Goal: Register for event/course: Register for event/course

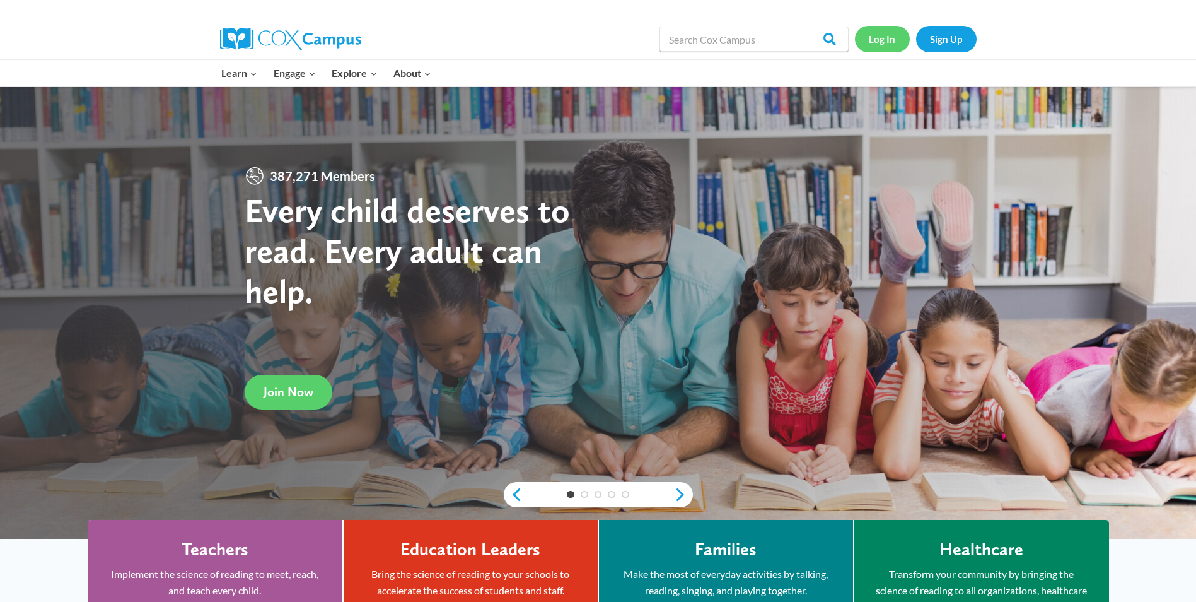
click at [886, 42] on link "Log In" at bounding box center [882, 39] width 55 height 26
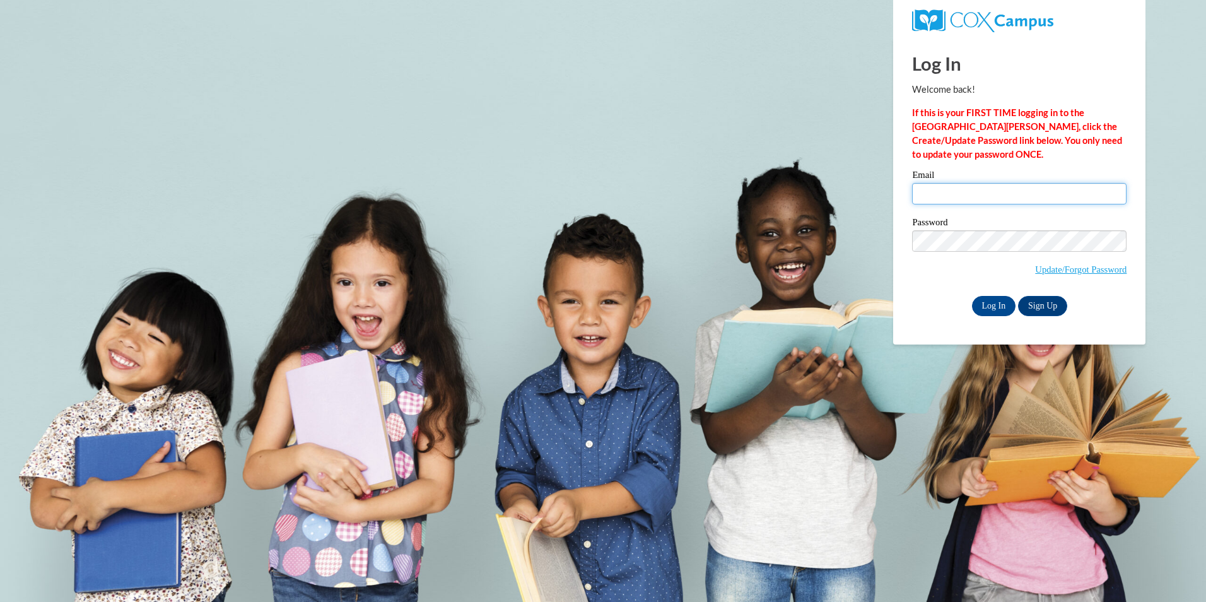
click at [973, 197] on input "Email" at bounding box center [1019, 193] width 214 height 21
click at [974, 197] on input "[EMAIL_ADDRESS][DOMAIN_NAME]" at bounding box center [1019, 193] width 214 height 21
drag, startPoint x: 1021, startPoint y: 190, endPoint x: 818, endPoint y: 197, distance: 203.1
click at [818, 197] on body "Log In Welcome back! If this is your FIRST TIME logging in to the NEW Cox Campu…" at bounding box center [603, 301] width 1206 height 602
type input "[EMAIL_ADDRESS][DOMAIN_NAME]"
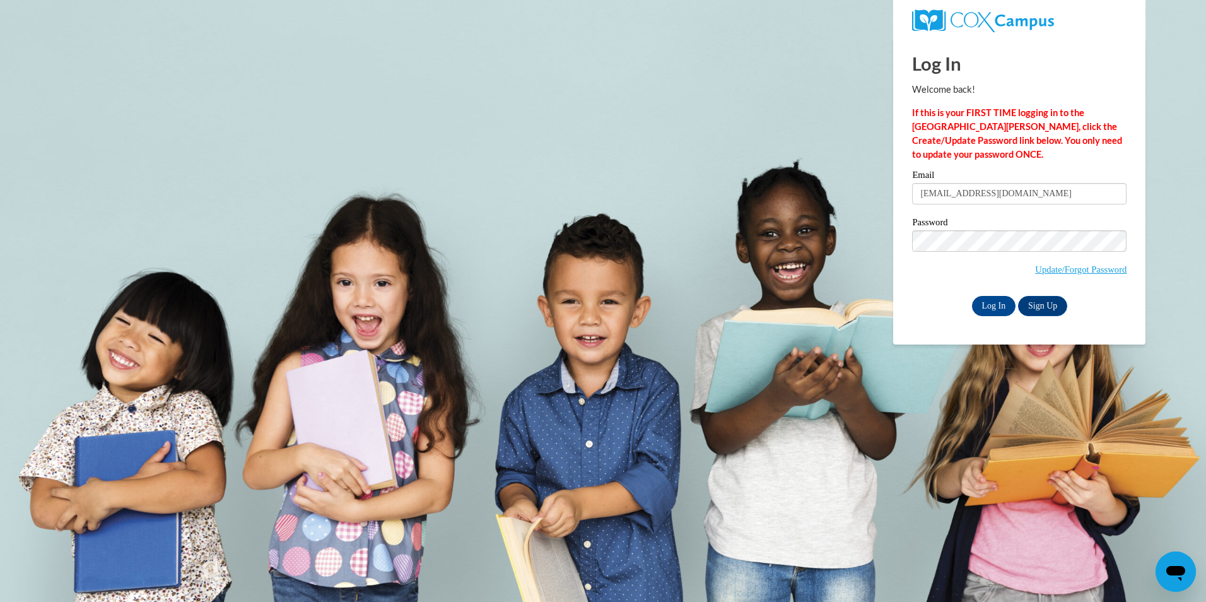
click at [918, 272] on span "Update/Forgot Password" at bounding box center [1019, 256] width 214 height 52
click at [995, 301] on input "Log In" at bounding box center [994, 306] width 44 height 20
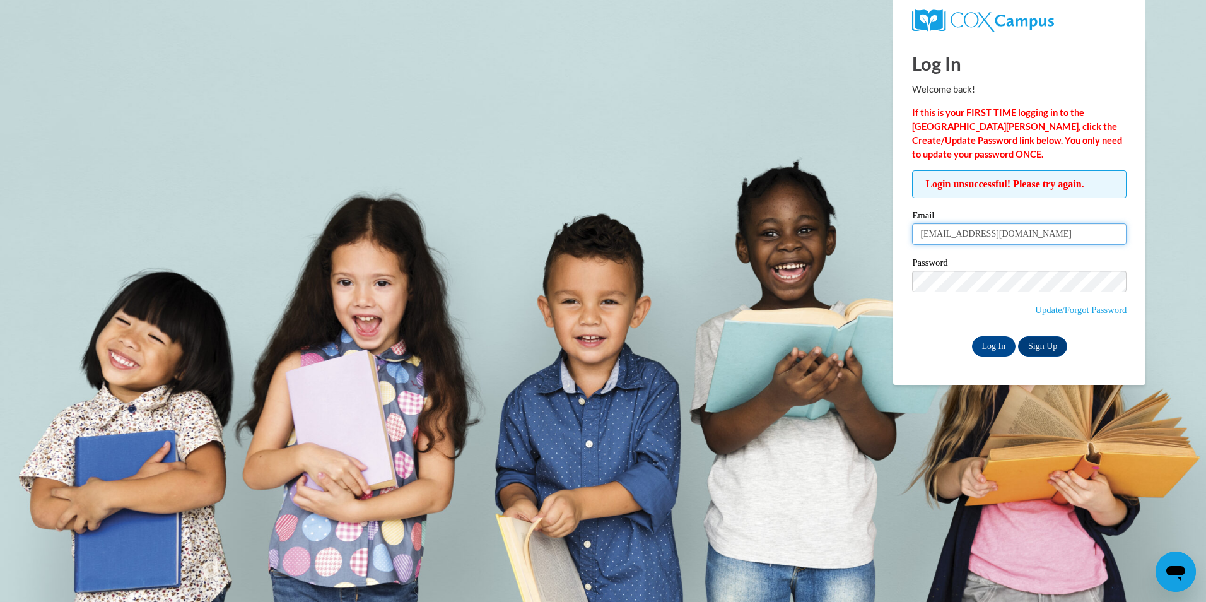
click at [1006, 236] on input "[EMAIL_ADDRESS][DOMAIN_NAME]" at bounding box center [1019, 233] width 214 height 21
click at [927, 301] on span "Update/Forgot Password" at bounding box center [1019, 296] width 214 height 52
click at [1052, 349] on link "Sign Up" at bounding box center [1042, 346] width 49 height 20
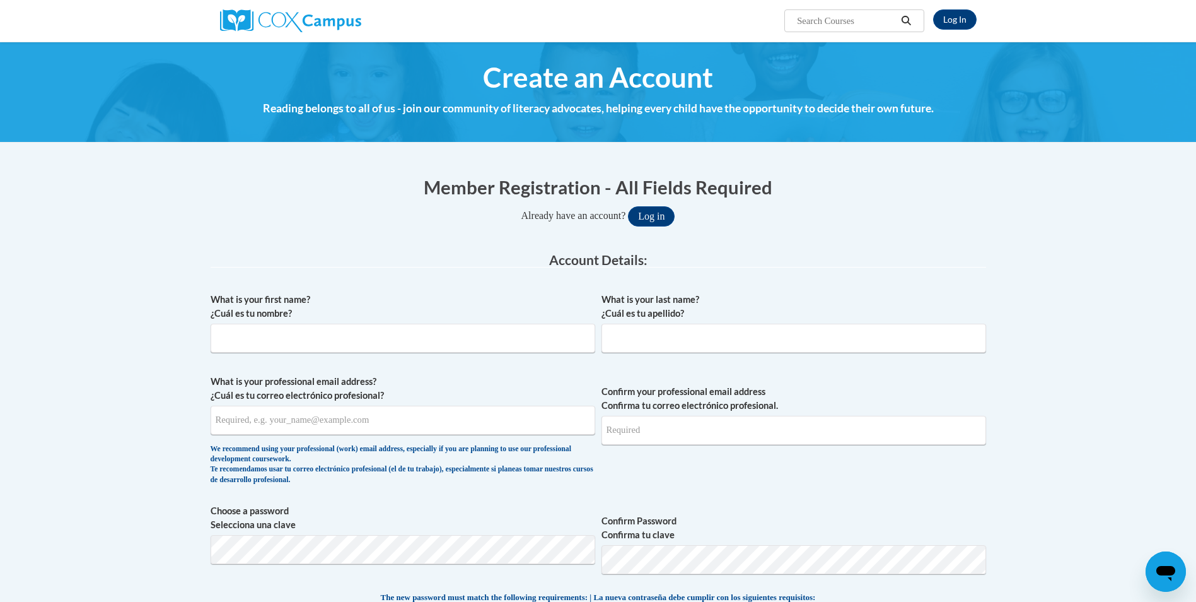
click at [254, 354] on div "What is your first name? ¿Cuál es tu nombre?" at bounding box center [403, 327] width 385 height 69
click at [257, 346] on input "What is your first name? ¿Cuál es tu nombre?" at bounding box center [403, 337] width 385 height 29
type input "Brenda"
type input "S"
type input "Smith"
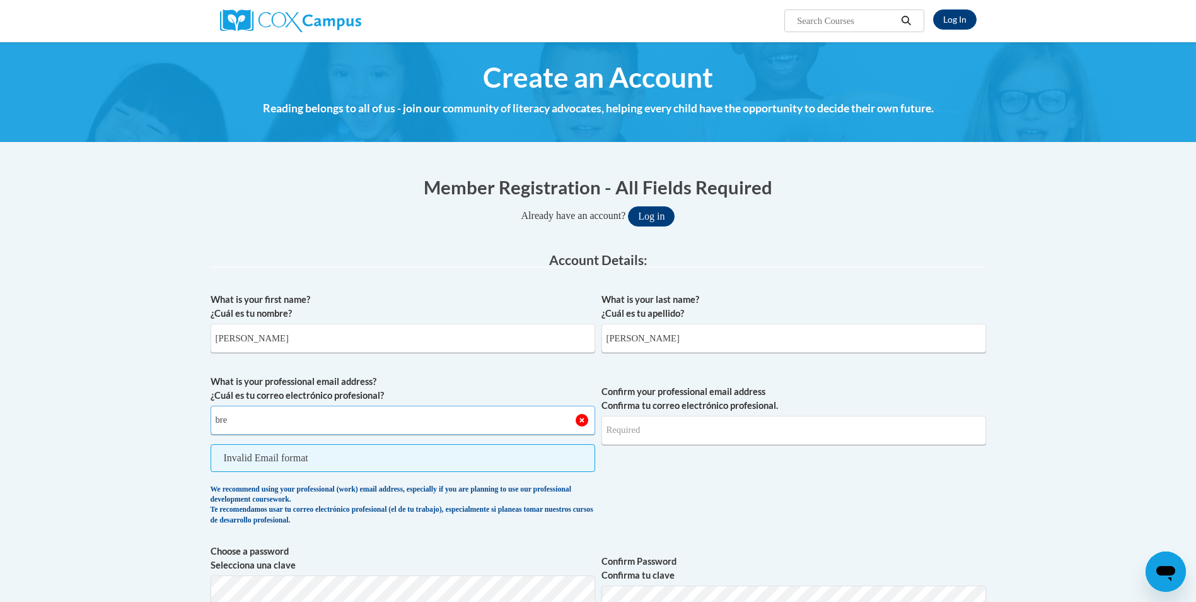
type input "brendasmith40447@yahoo.com"
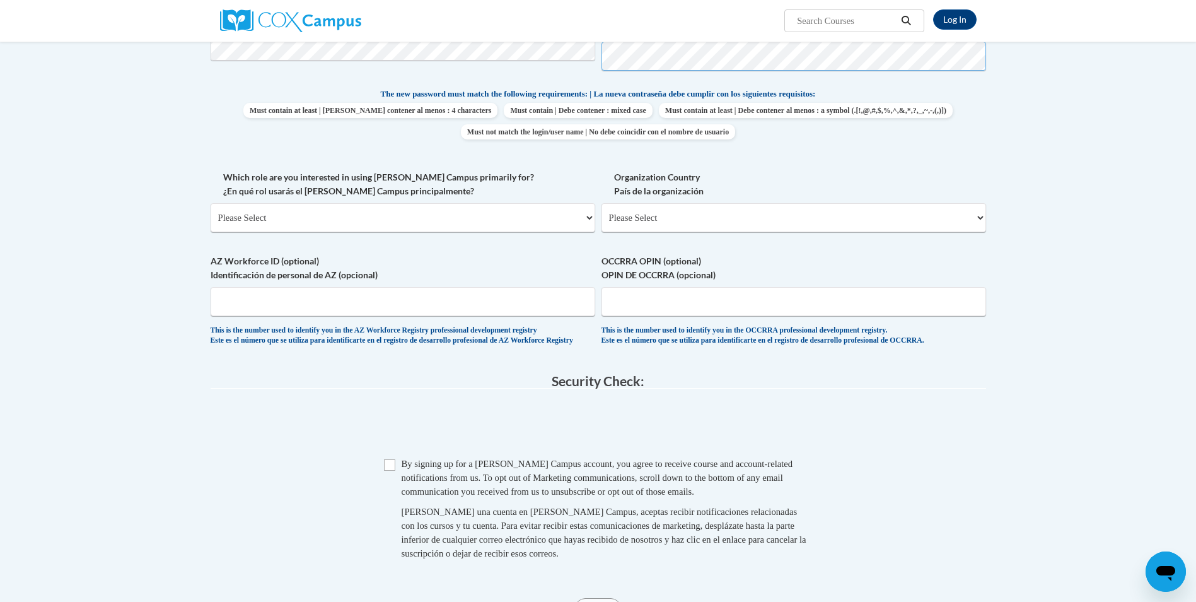
scroll to position [504, 0]
click at [337, 220] on select "Please Select College/University | Colegio/Universidad Community/Nonprofit Part…" at bounding box center [403, 216] width 385 height 29
click at [211, 202] on select "Please Select College/University | Colegio/Universidad Community/Nonprofit Part…" at bounding box center [403, 216] width 385 height 29
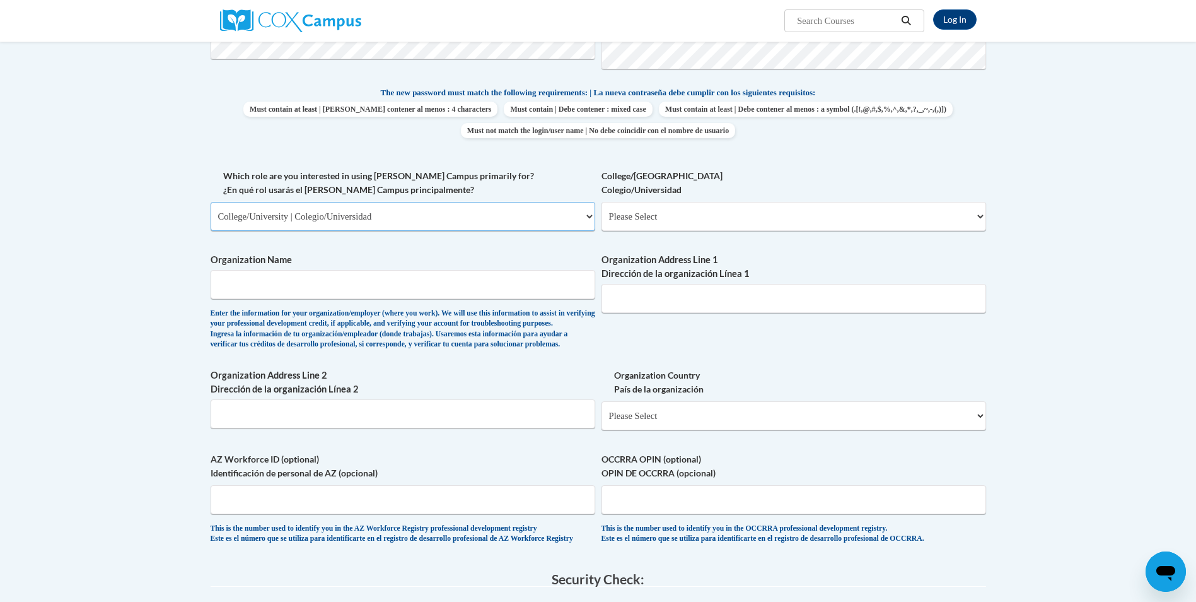
click at [359, 219] on select "Please Select College/University | Colegio/Universidad Community/Nonprofit Part…" at bounding box center [403, 216] width 385 height 29
select select "fbf2d438-af2f-41f8-98f1-81c410e29de3"
click at [211, 202] on select "Please Select College/University | Colegio/Universidad Community/Nonprofit Part…" at bounding box center [403, 216] width 385 height 29
click at [623, 208] on select "Please Select Early Learning/Daycare Teacher/Family Home Care Provider | Maestr…" at bounding box center [794, 216] width 385 height 29
select select "5e2af403-4f2c-4e49-a02f-103e55d7b75b"
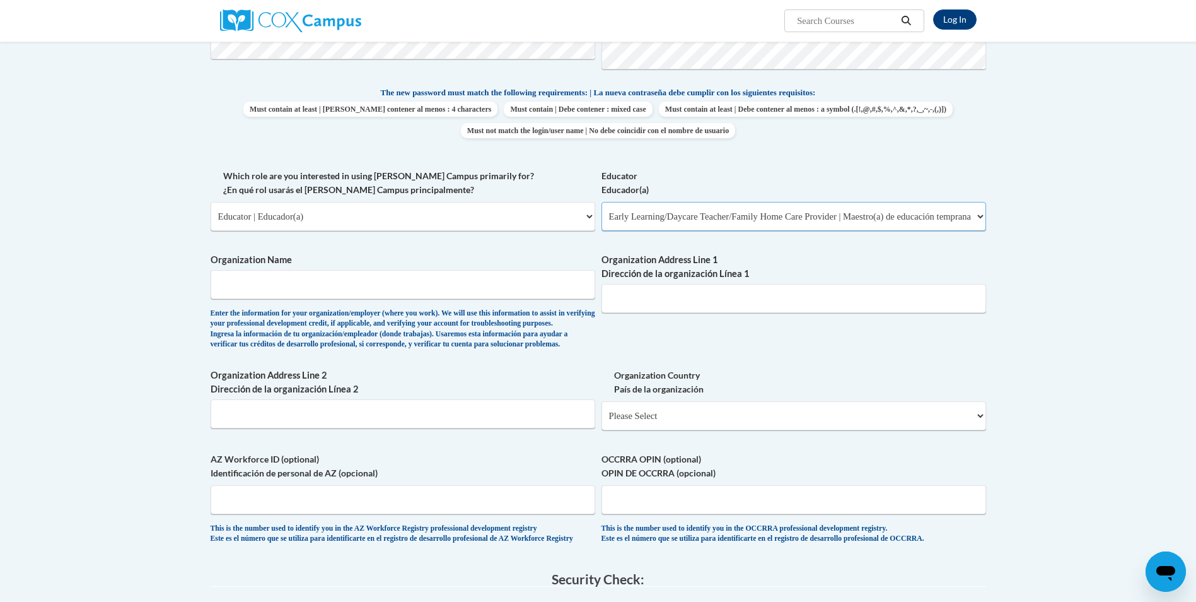
click at [602, 202] on select "Please Select Early Learning/Daycare Teacher/Family Home Care Provider | Maestr…" at bounding box center [794, 216] width 385 height 29
drag, startPoint x: 491, startPoint y: 300, endPoint x: 485, endPoint y: 294, distance: 8.5
click at [489, 300] on span "Organization Name Enter the information for your organization/employer (where y…" at bounding box center [403, 301] width 385 height 96
click at [483, 292] on input "Organization Name" at bounding box center [403, 284] width 385 height 29
type input "Tiny Blessings Daycare L383803"
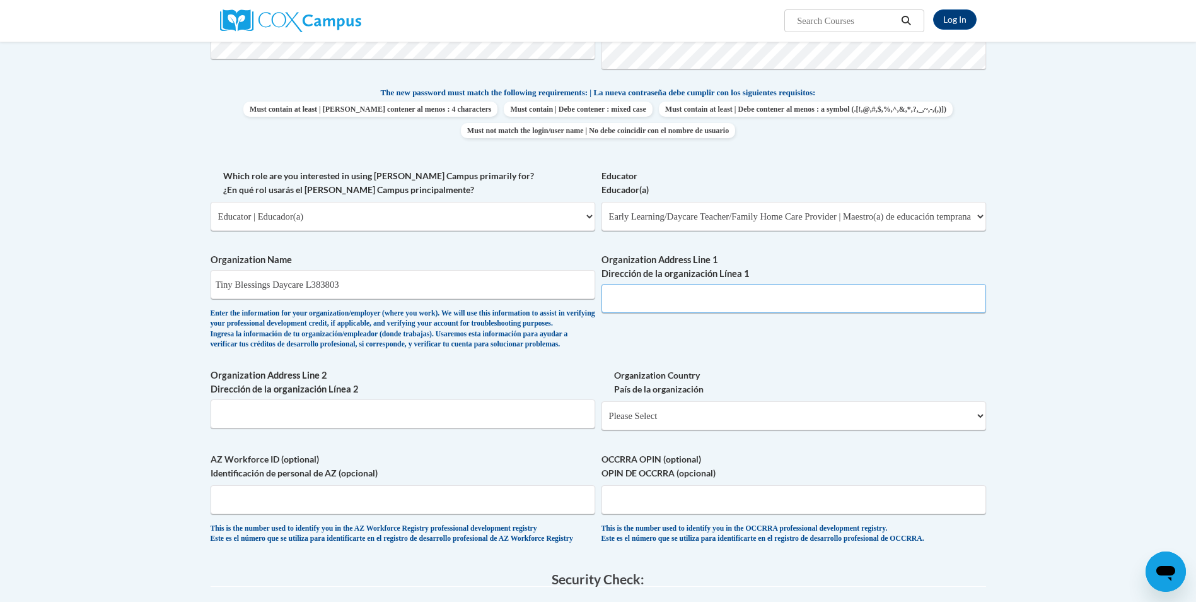
type input "6042 Hwy 421 S"
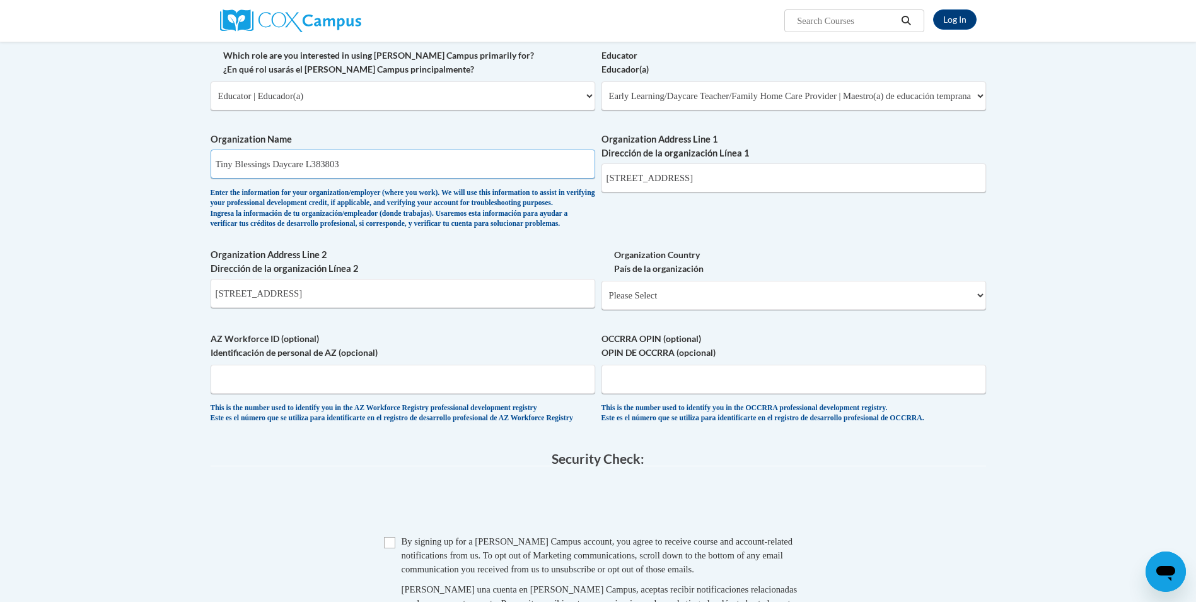
scroll to position [631, 0]
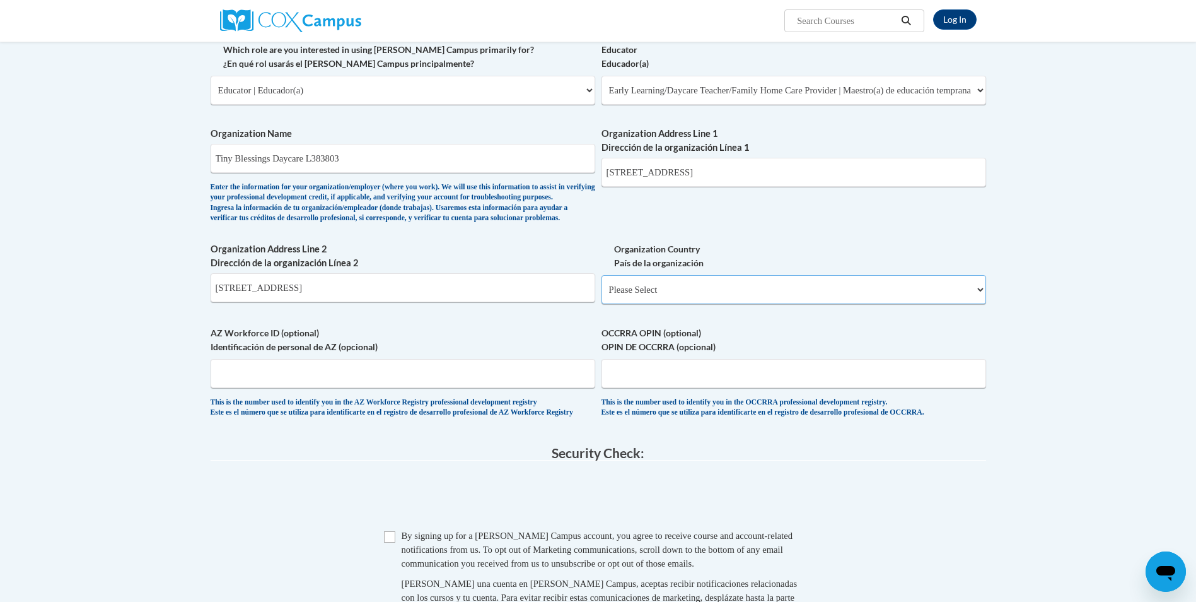
click at [665, 304] on select "Please Select United States | Estados Unidos Outside of the United States | Fue…" at bounding box center [794, 289] width 385 height 29
select select "ad49bcad-a171-4b2e-b99c-48b446064914"
click at [602, 296] on select "Please Select United States | Estados Unidos Outside of the United States | Fue…" at bounding box center [794, 289] width 385 height 29
select select
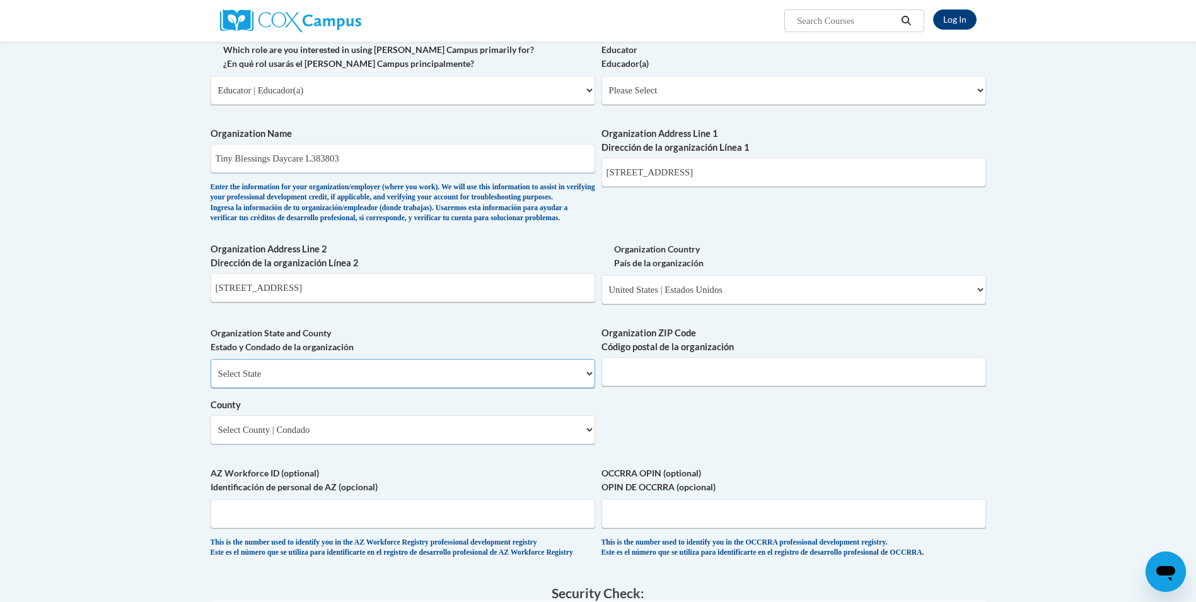
click at [368, 388] on select "Select State Alabama Alaska Arizona Arkansas California Colorado Connecticut De…" at bounding box center [403, 373] width 385 height 29
select select "Kentucky"
click at [211, 379] on select "Select State Alabama Alaska Arizona Arkansas California Colorado Connecticut De…" at bounding box center [403, 373] width 385 height 29
click at [681, 386] on input "Organization ZIP Code Código postal de la organización" at bounding box center [794, 371] width 385 height 29
type input "40447"
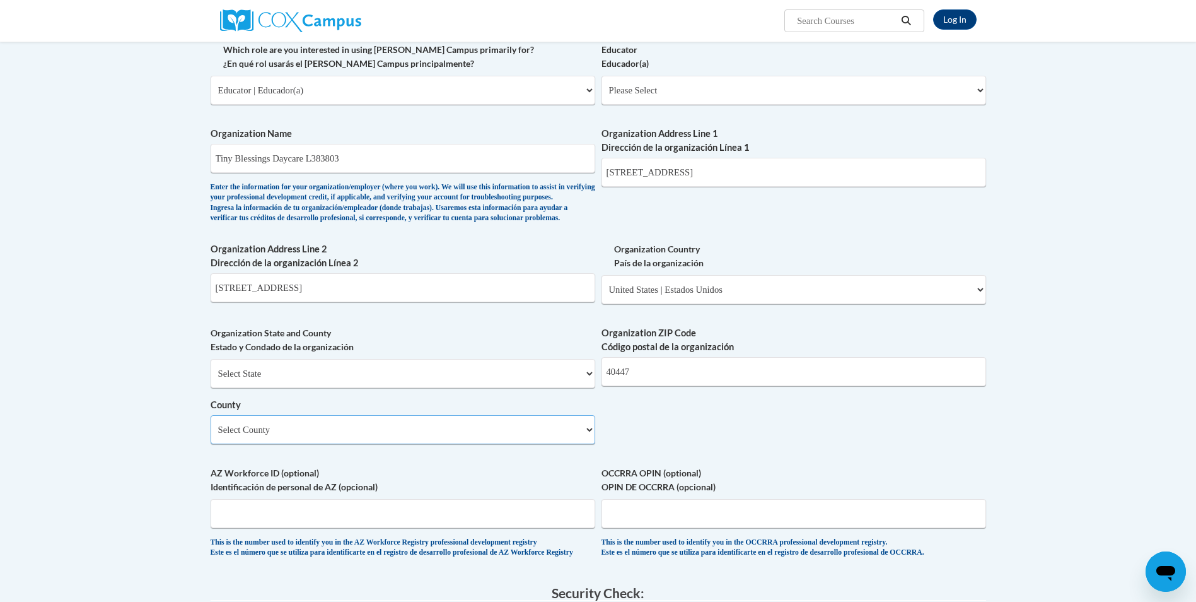
click at [393, 443] on select "Select County Adair Allen Anderson Ballard Barren Bath Bell Boone Bourbon Boyd …" at bounding box center [403, 429] width 385 height 29
select select "Jackson"
click at [211, 435] on select "Select County Adair Allen Anderson Ballard Barren Bath Bell Boone Bourbon Boyd …" at bounding box center [403, 429] width 385 height 29
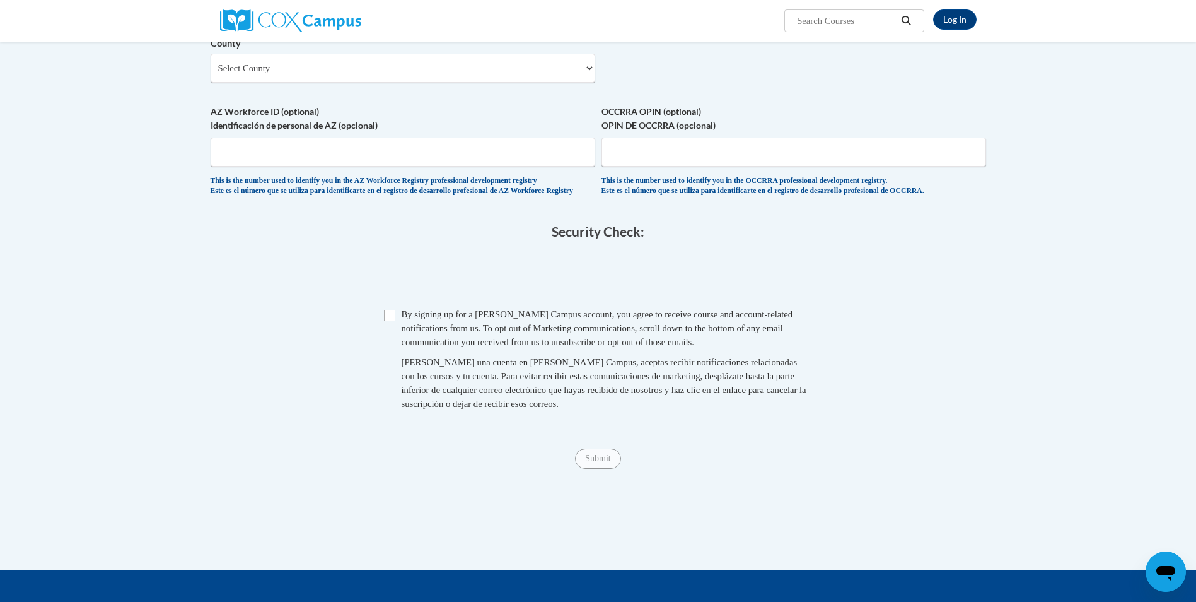
scroll to position [1009, 0]
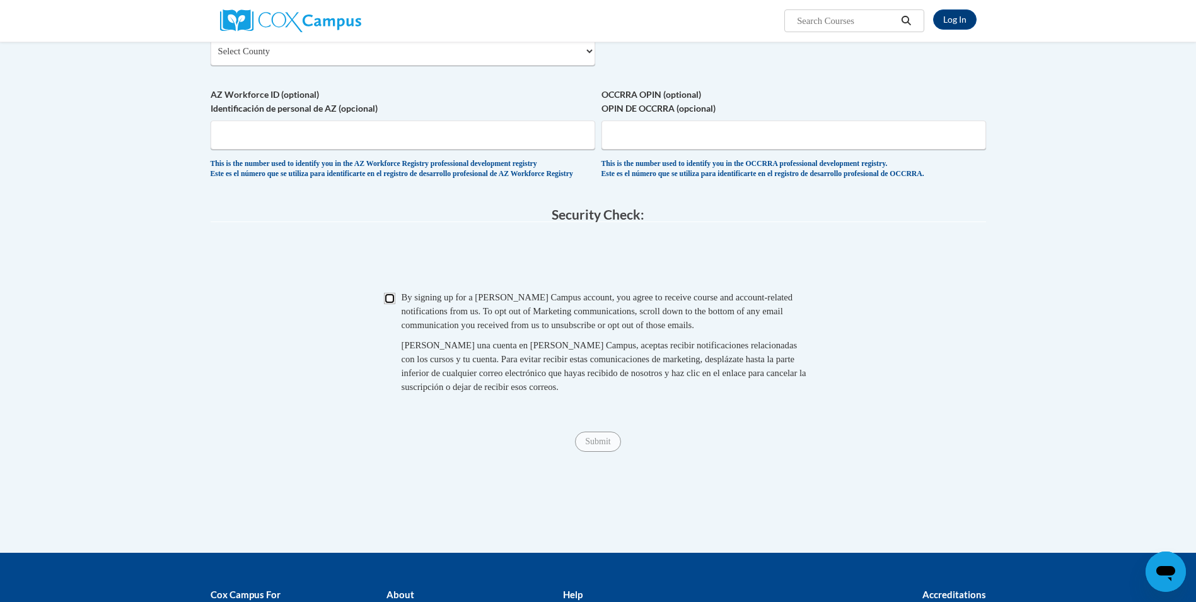
click at [392, 304] on input "Checkbox" at bounding box center [389, 298] width 11 height 11
checkbox input "true"
click at [595, 451] on input "Submit" at bounding box center [597, 441] width 45 height 20
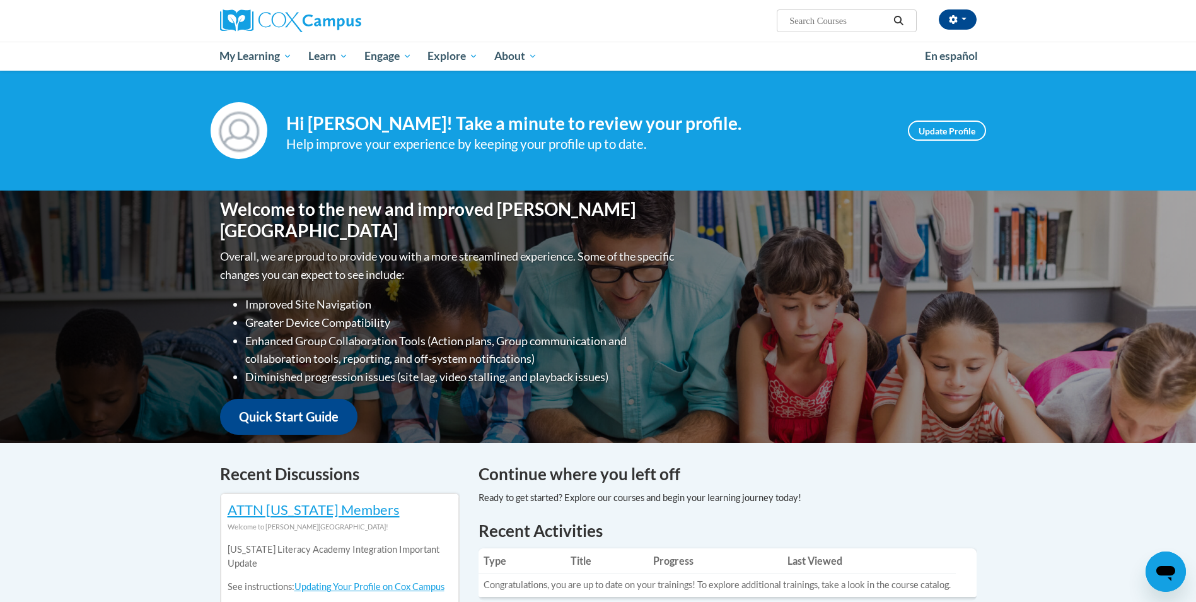
click at [841, 23] on input "Search..." at bounding box center [838, 20] width 101 height 15
paste input "Transforming Story Time"
type input "Transforming Story Time"
click at [900, 20] on icon "Search" at bounding box center [898, 20] width 11 height 9
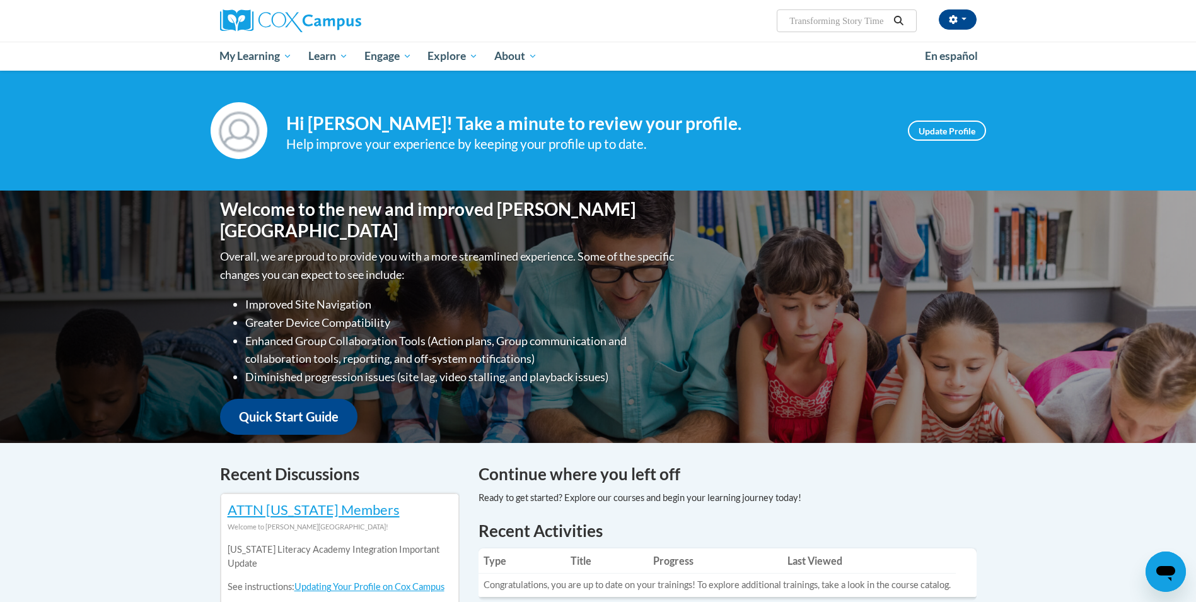
scroll to position [0, 0]
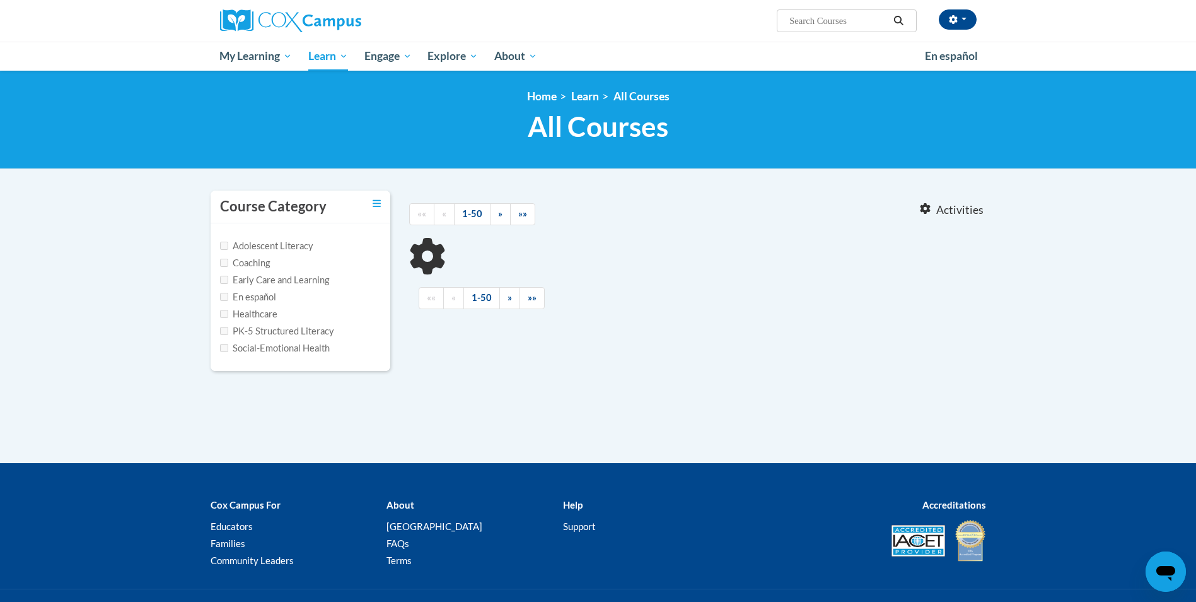
type input "Transforming Story Time"
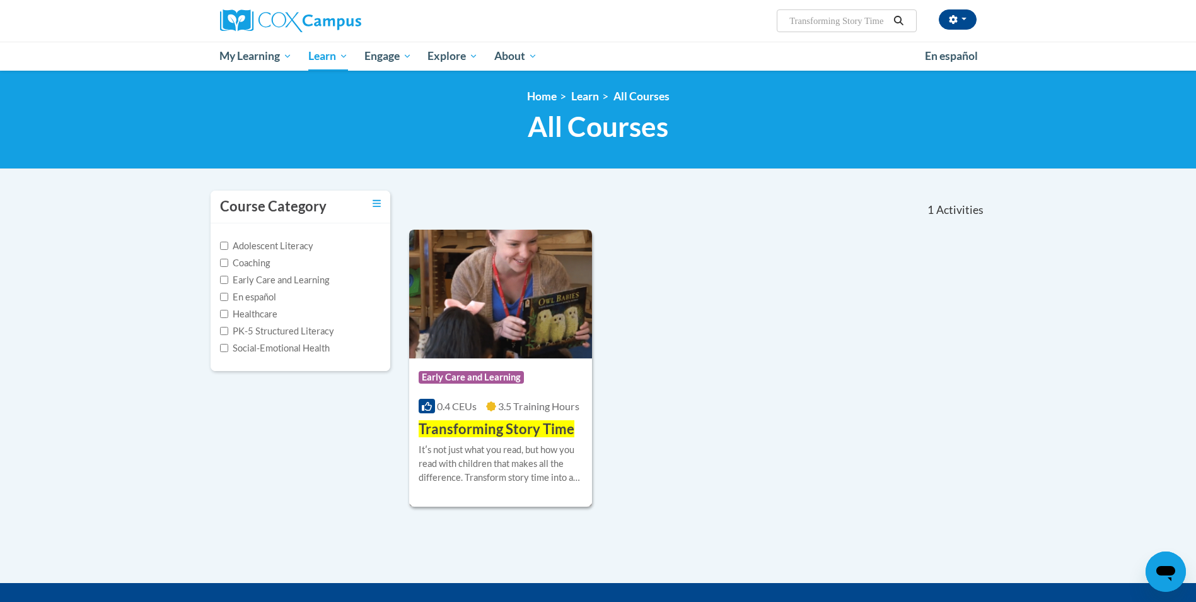
click at [516, 337] on img at bounding box center [500, 294] width 183 height 129
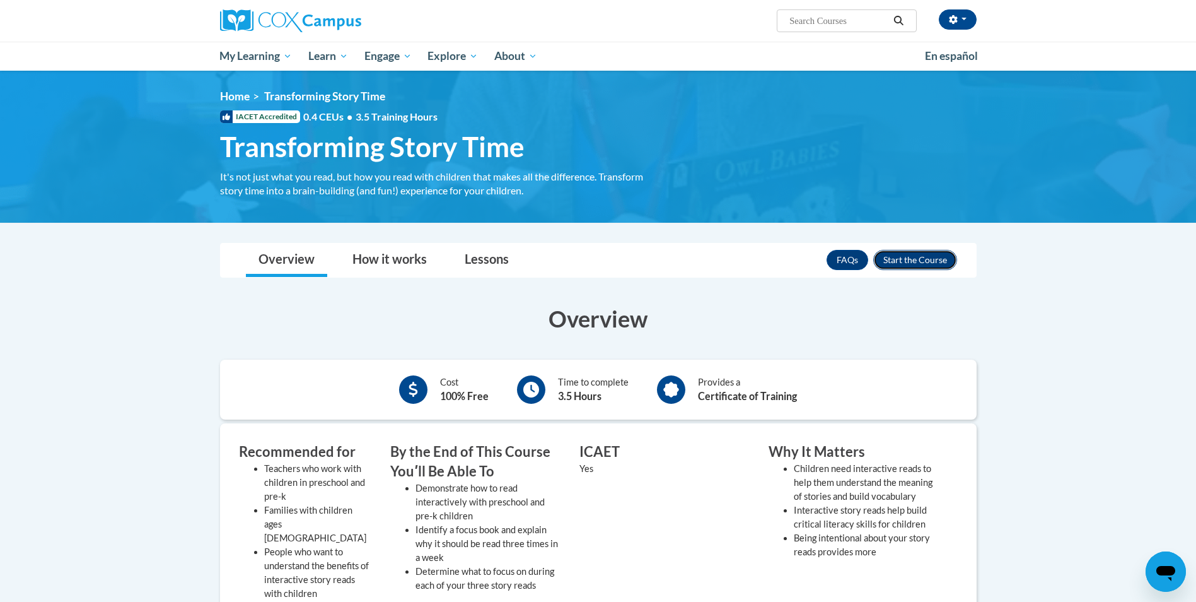
click at [935, 259] on button "Enroll" at bounding box center [915, 260] width 84 height 20
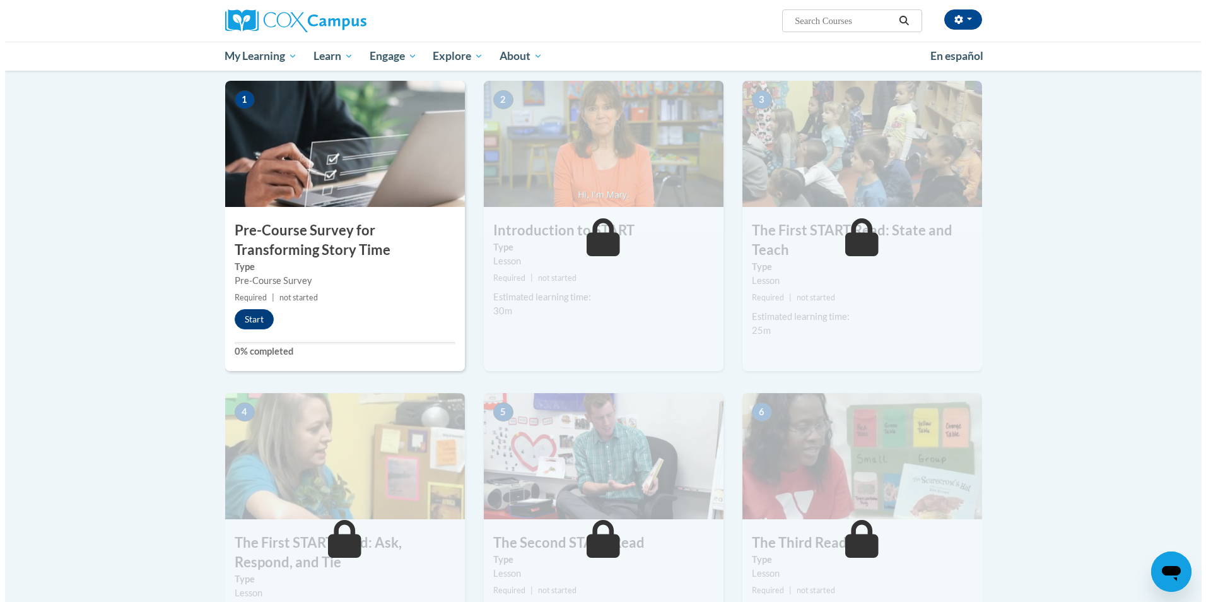
scroll to position [315, 0]
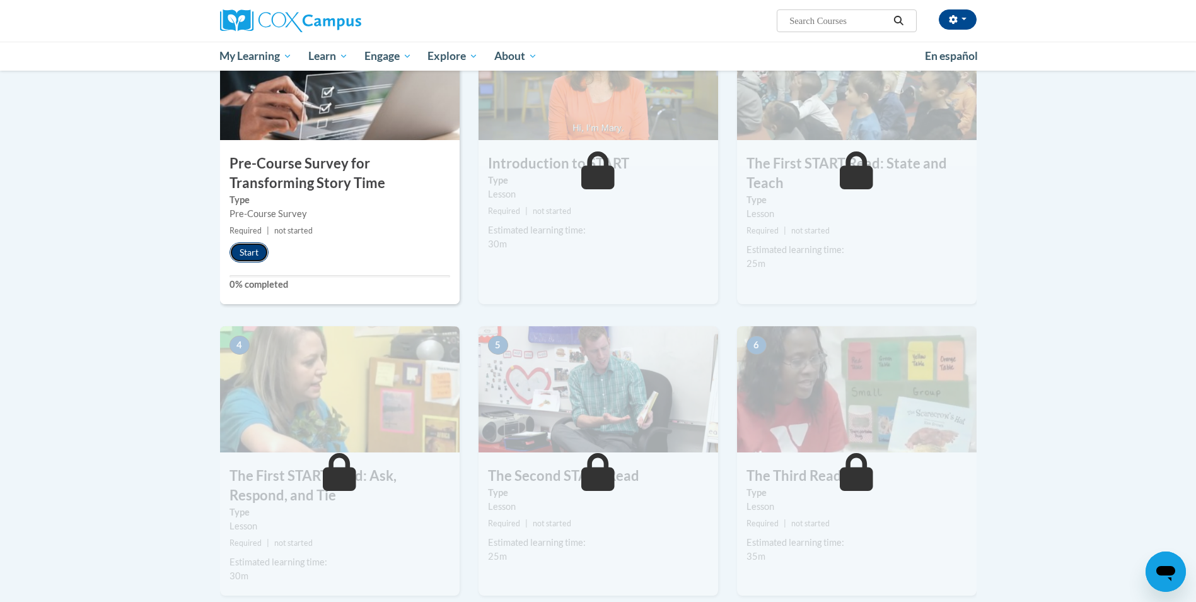
click at [258, 255] on button "Start" at bounding box center [249, 252] width 39 height 20
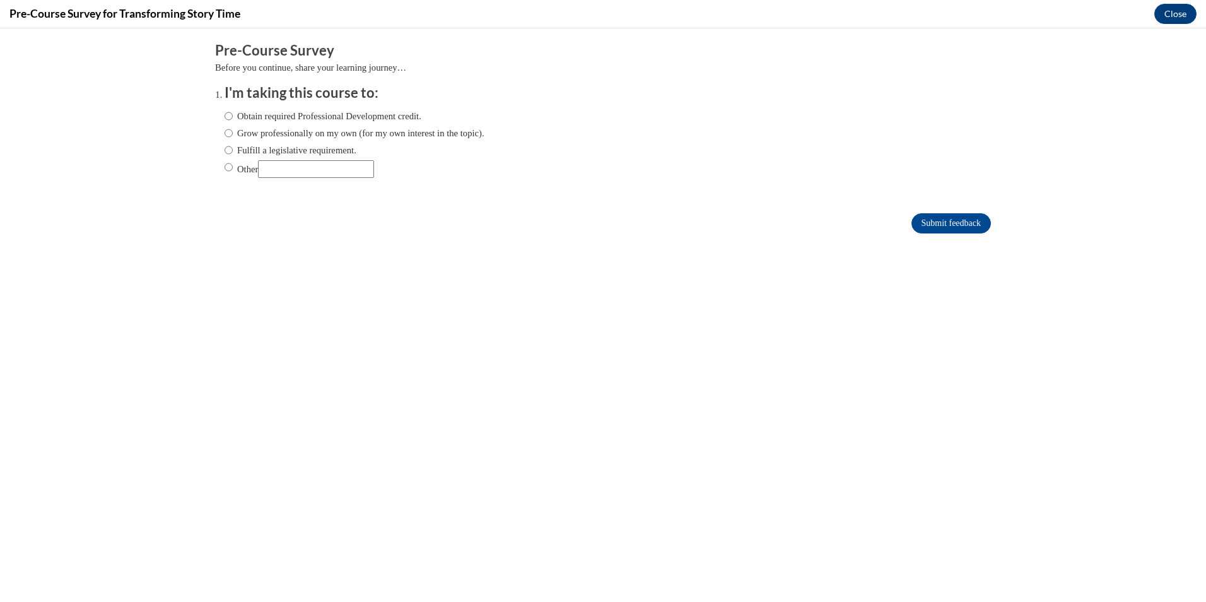
scroll to position [0, 0]
click at [294, 117] on label "Obtain required Professional Development credit." at bounding box center [322, 116] width 197 height 14
click at [233, 117] on input "Obtain required Professional Development credit." at bounding box center [228, 116] width 8 height 14
radio input "true"
click at [919, 221] on input "Submit feedback" at bounding box center [950, 223] width 79 height 20
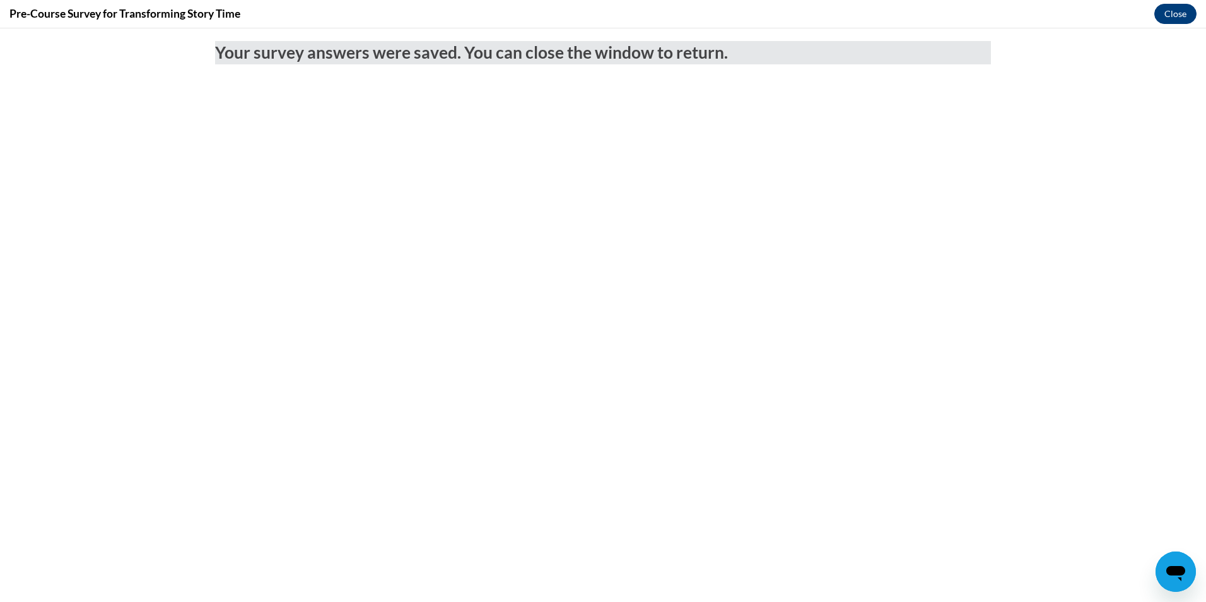
drag, startPoint x: 1152, startPoint y: 9, endPoint x: 1171, endPoint y: 11, distance: 19.7
click at [1154, 9] on div "Pre-Course Survey for Transforming Story Time Close" at bounding box center [603, 14] width 1206 height 28
click at [1171, 13] on button "Close" at bounding box center [1175, 14] width 42 height 20
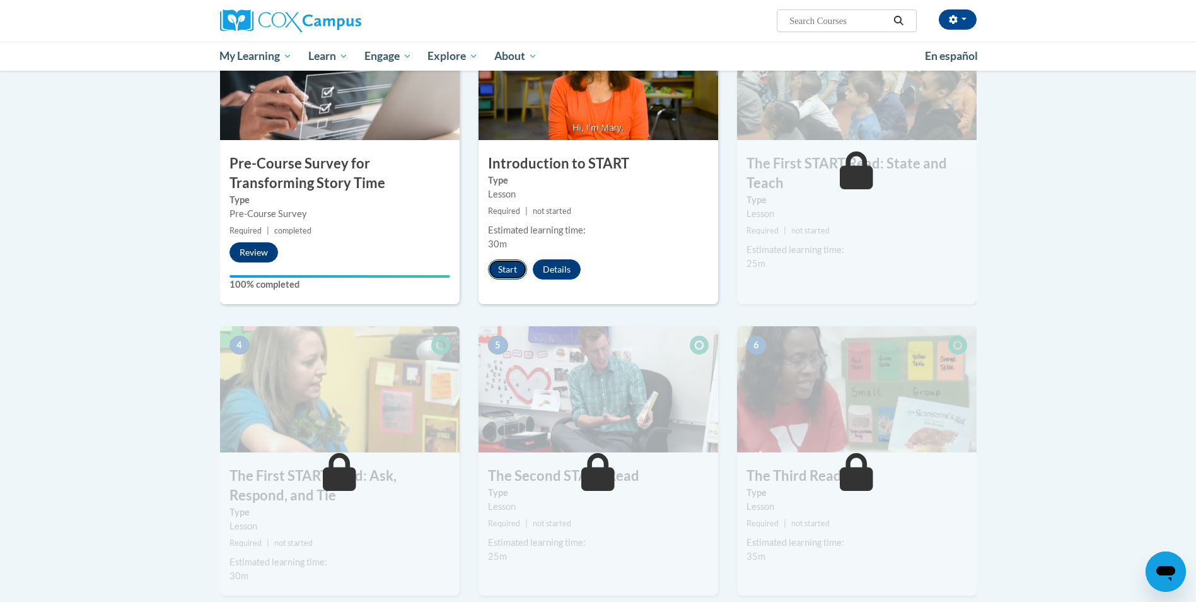
click at [514, 268] on button "Start" at bounding box center [507, 269] width 39 height 20
